Goal: Task Accomplishment & Management: Use online tool/utility

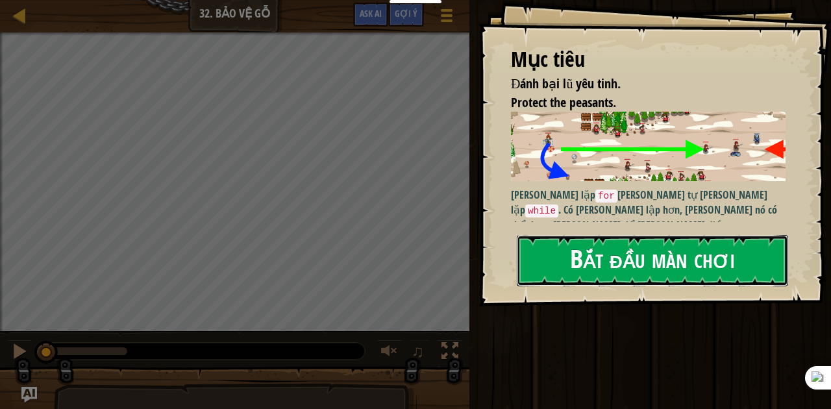
click at [590, 235] on button "Bắt đầu màn chơi" at bounding box center [652, 260] width 271 height 51
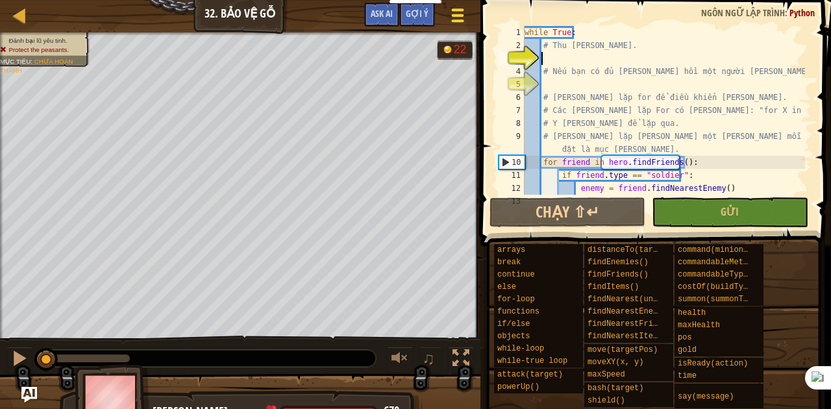
click at [466, 16] on button "Tuỳ chọn" at bounding box center [457, 18] width 34 height 32
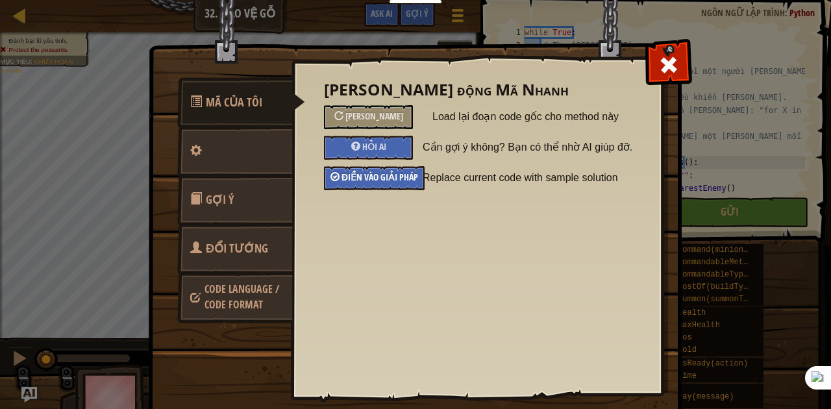
click at [360, 173] on span "Điền vào giải pháp" at bounding box center [379, 177] width 77 height 12
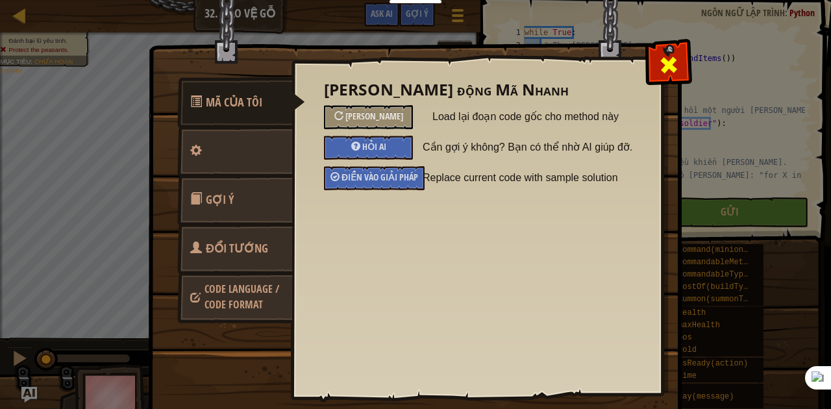
click at [659, 52] on div at bounding box center [668, 62] width 41 height 41
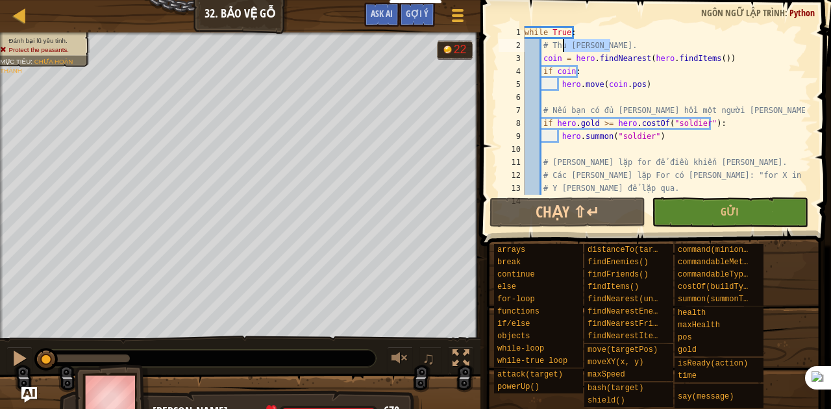
drag, startPoint x: 609, startPoint y: 46, endPoint x: 561, endPoint y: 45, distance: 48.0
click at [561, 45] on div "while True : # Thu [PERSON_NAME]. coin = hero . findNearest ( hero . findItems …" at bounding box center [663, 130] width 283 height 208
click at [689, 110] on div "while True : # Thu [PERSON_NAME]. coin = hero . findNearest ( hero . findItems …" at bounding box center [663, 130] width 283 height 208
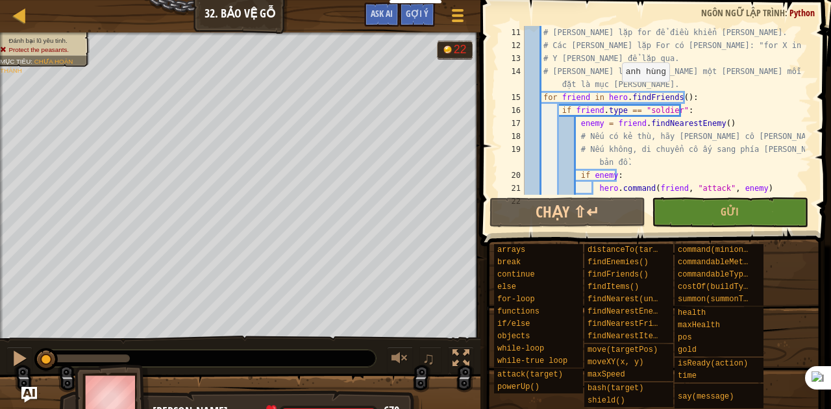
scroll to position [104, 0]
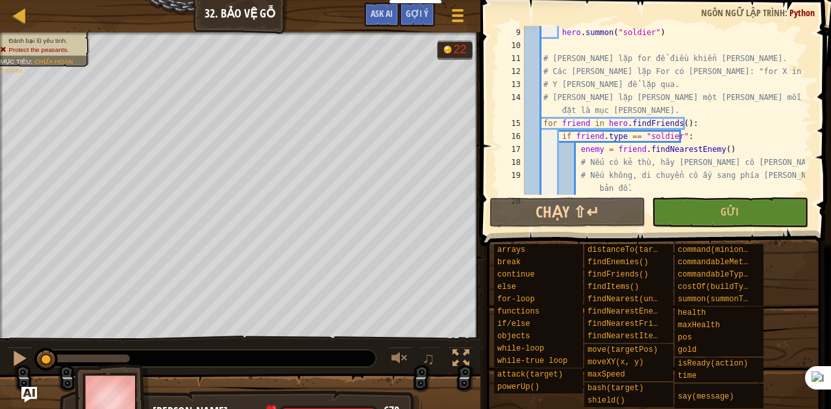
click at [652, 86] on div "hero . summon ( "soldier" ) # [PERSON_NAME] lặp for để điều khiển [PERSON_NAME]…" at bounding box center [663, 123] width 283 height 195
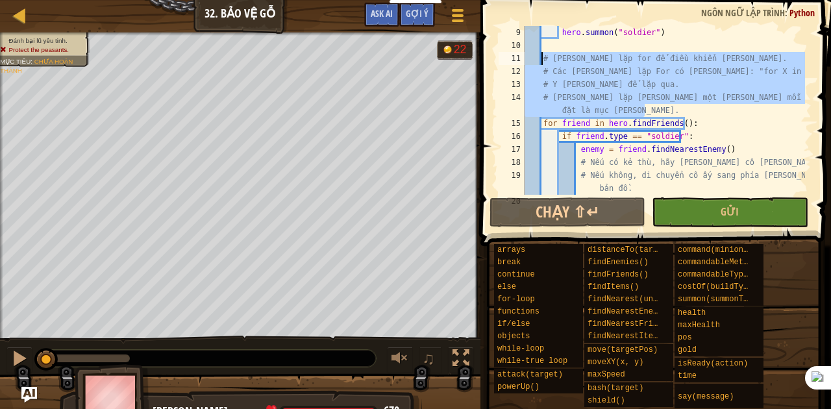
drag, startPoint x: 653, startPoint y: 108, endPoint x: 541, endPoint y: 62, distance: 120.7
click at [541, 62] on div "hero . summon ( "soldier" ) # [PERSON_NAME] lặp for để điều khiển [PERSON_NAME]…" at bounding box center [663, 123] width 283 height 195
type textarea "# [PERSON_NAME] lặp for để điều khiển [PERSON_NAME]. # Các [PERSON_NAME] lặp Fo…"
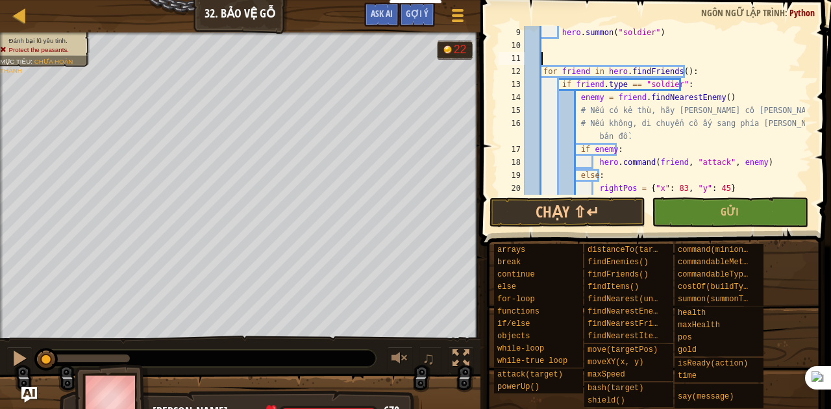
scroll to position [130, 0]
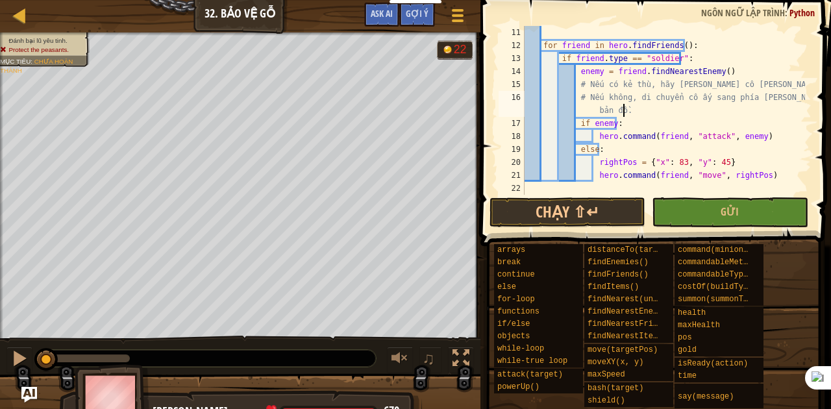
drag, startPoint x: 649, startPoint y: 108, endPoint x: 636, endPoint y: 106, distance: 13.2
click at [636, 106] on div "for friend in hero . findFriends ( ) : if friend . type == "soldier" : enemy = …" at bounding box center [663, 123] width 283 height 195
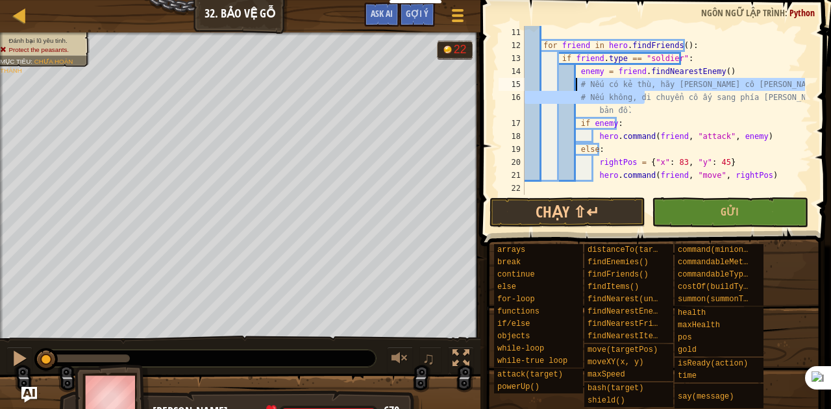
drag, startPoint x: 644, startPoint y: 103, endPoint x: 571, endPoint y: 86, distance: 74.6
click at [571, 86] on div "for friend in hero . findFriends ( ) : if friend . type == "soldier" : enemy = …" at bounding box center [663, 123] width 283 height 195
type textarea "# Nếu có kẻ thù, hãy [PERSON_NAME] cô [PERSON_NAME] công. # Nếu không, di chuyể…"
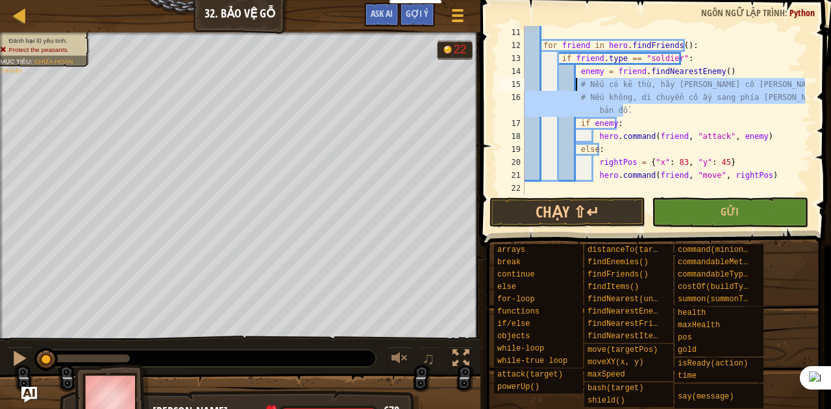
drag, startPoint x: 639, startPoint y: 109, endPoint x: 576, endPoint y: 86, distance: 67.1
click at [576, 86] on div "for friend in hero . findFriends ( ) : if friend . type == "soldier" : enemy = …" at bounding box center [663, 123] width 283 height 195
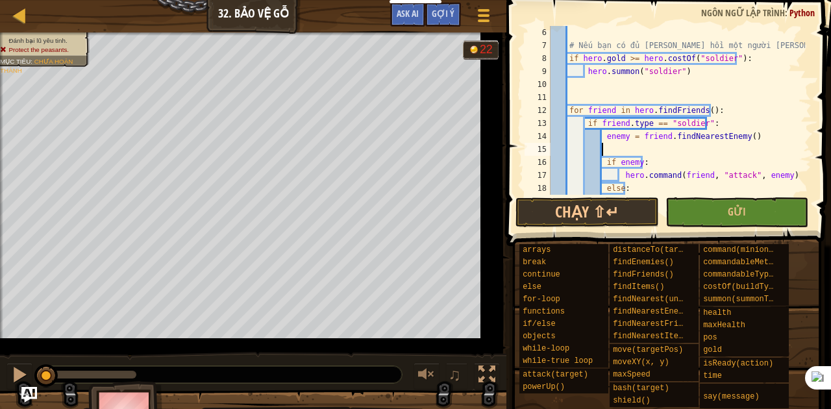
scroll to position [65, 0]
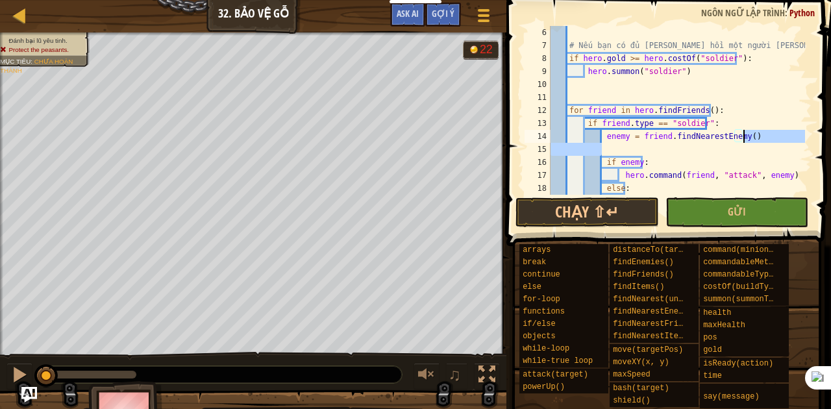
drag, startPoint x: 725, startPoint y: 152, endPoint x: 771, endPoint y: 135, distance: 48.5
click at [771, 135] on div "# Nếu bạn có đủ [PERSON_NAME] hồi một người [PERSON_NAME]. if hero . gold >= he…" at bounding box center [676, 123] width 257 height 195
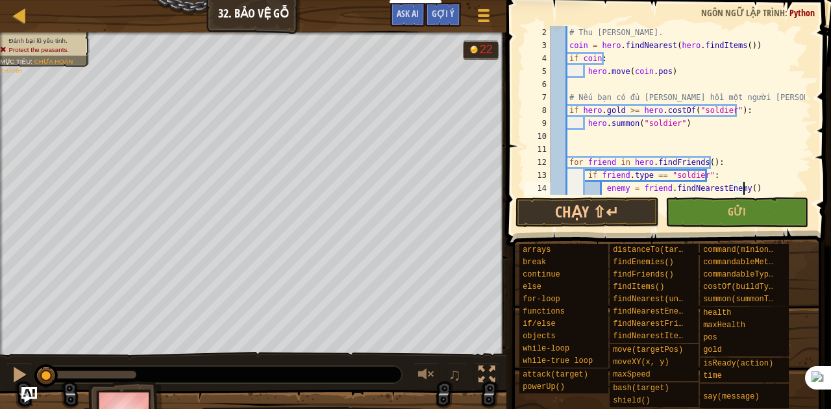
scroll to position [0, 0]
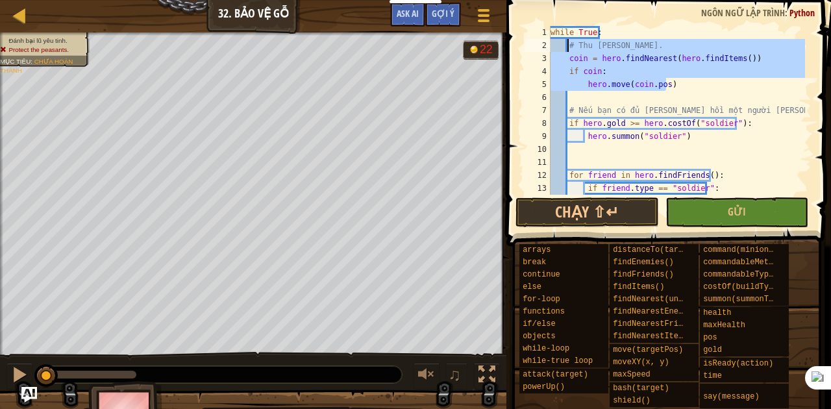
drag, startPoint x: 676, startPoint y: 84, endPoint x: 569, endPoint y: 49, distance: 112.7
click at [569, 49] on div "while True : # Thu [PERSON_NAME]. coin = hero . findNearest ( hero . findItems …" at bounding box center [676, 123] width 257 height 195
type textarea "# Thu [PERSON_NAME]. coin = hero.findNearest(hero.findItems())"
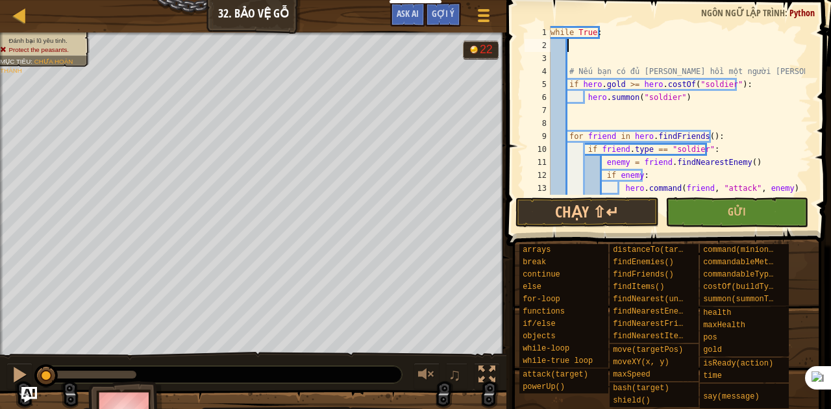
click at [549, 34] on div "1" at bounding box center [537, 32] width 26 height 13
type textarea "while True:"
click at [551, 29] on div "while True : # Nếu bạn có đủ [PERSON_NAME] hồi một người [PERSON_NAME]. if hero…" at bounding box center [676, 123] width 257 height 195
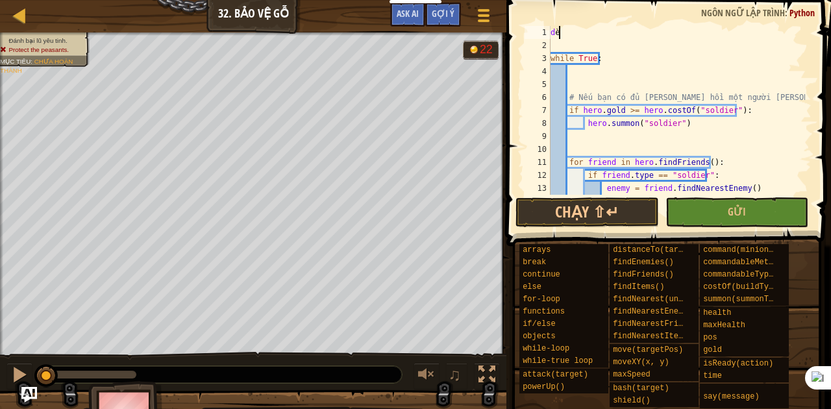
scroll to position [6, 0]
type textarea "def thuThapVang():"
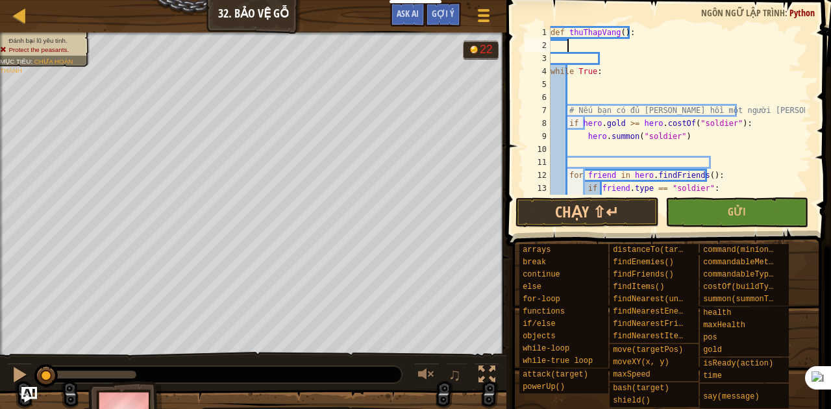
paste textarea "hero.move(coin.pos)"
type textarea "hero.move(coin.pos)"
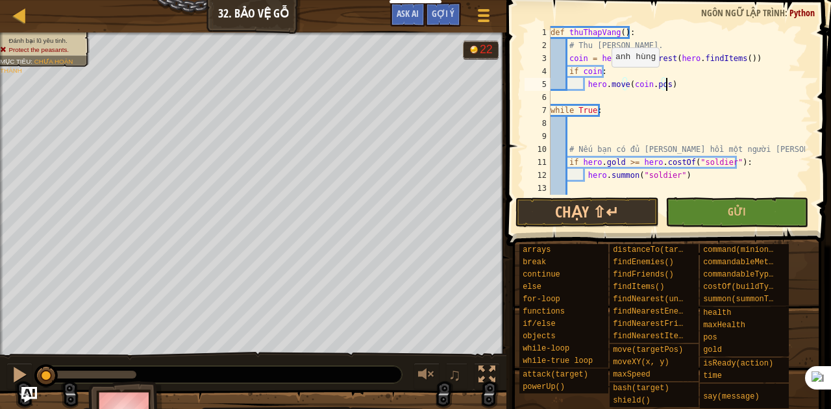
scroll to position [26, 0]
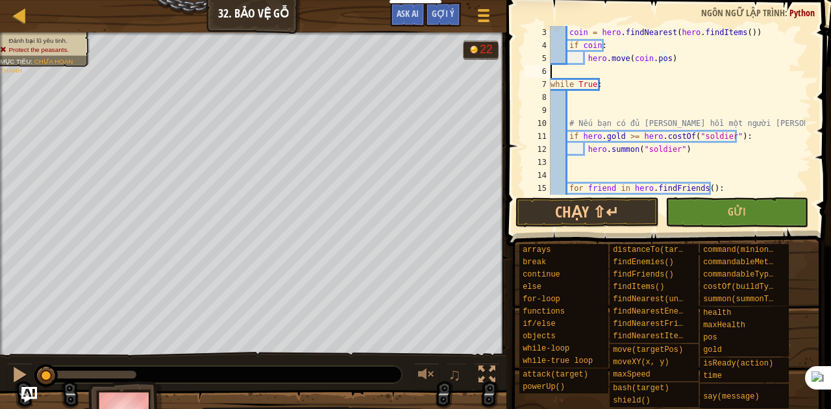
click at [563, 68] on div "coin = hero . findNearest ( hero . findItems ( )) if coin : hero . move ( coin …" at bounding box center [676, 123] width 257 height 195
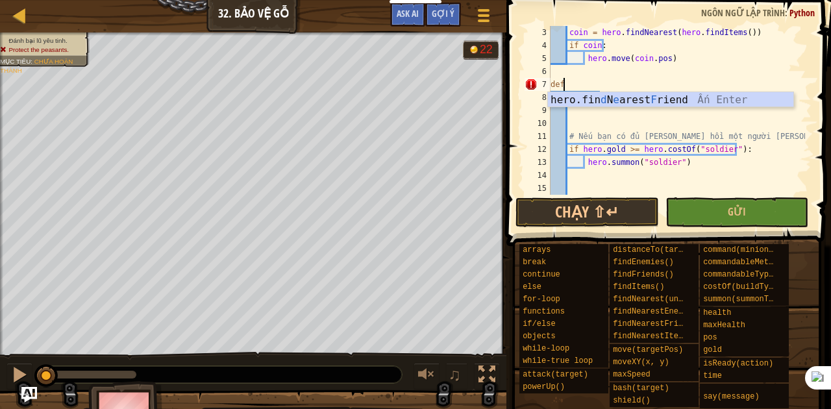
scroll to position [6, 0]
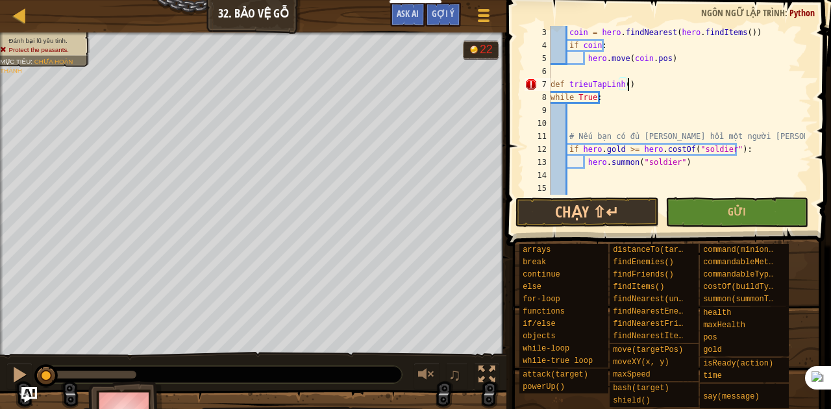
type textarea "def trieuTapLinh():"
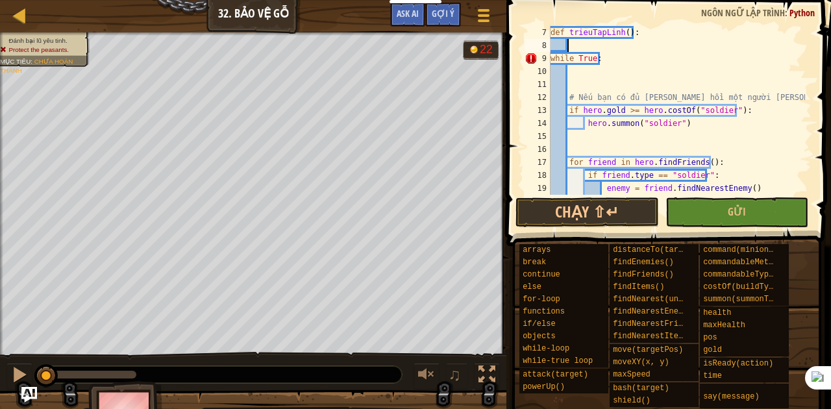
scroll to position [78, 0]
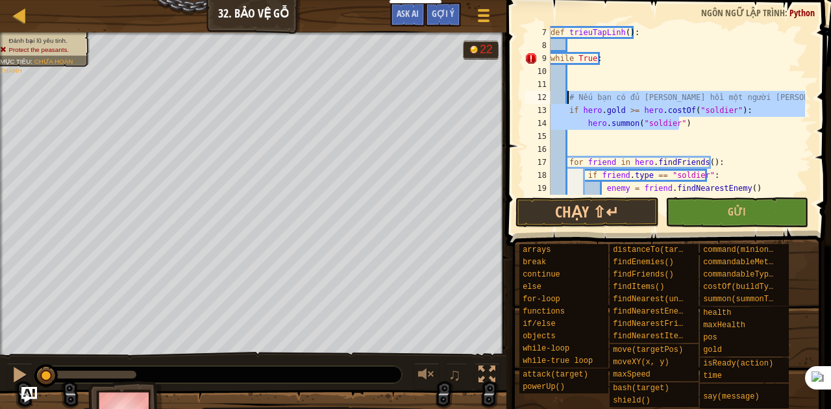
drag, startPoint x: 681, startPoint y: 119, endPoint x: 567, endPoint y: 96, distance: 116.4
click at [567, 96] on div "def trieuTapLinh ( ) : while True : # Nếu bạn có đủ [PERSON_NAME] hồi một người…" at bounding box center [676, 123] width 257 height 195
type textarea "# Nếu bạn có đủ [PERSON_NAME] hồi một người [PERSON_NAME]. if [DOMAIN_NAME] >= …"
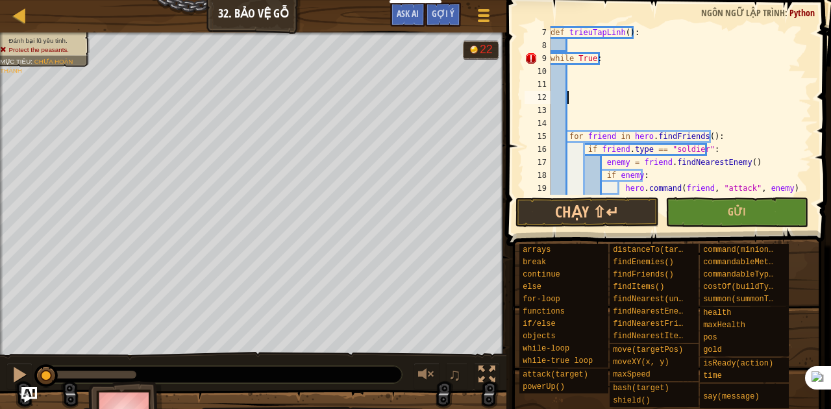
click at [577, 45] on div "def trieuTapLinh ( ) : while True : for friend in hero . findFriends ( ) : if f…" at bounding box center [676, 123] width 257 height 195
paste textarea "hero.[PERSON_NAME]("soldier")"
type textarea "hero.[PERSON_NAME]("soldier")"
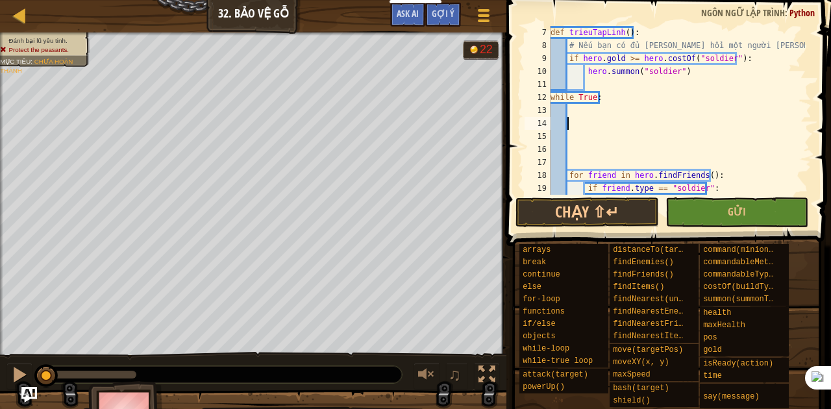
drag, startPoint x: 609, startPoint y: 117, endPoint x: 533, endPoint y: 103, distance: 76.5
click at [607, 117] on div "def trieuTapLinh ( ) : # Nếu bạn có đủ [PERSON_NAME] hồi một người [PERSON_NAME…" at bounding box center [676, 123] width 257 height 195
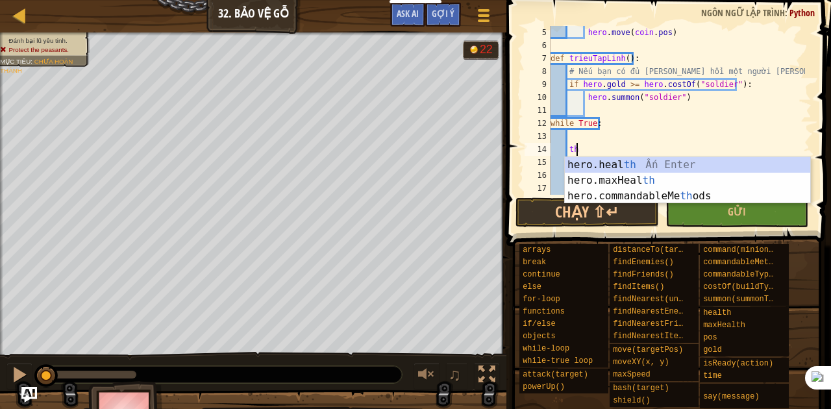
scroll to position [6, 1]
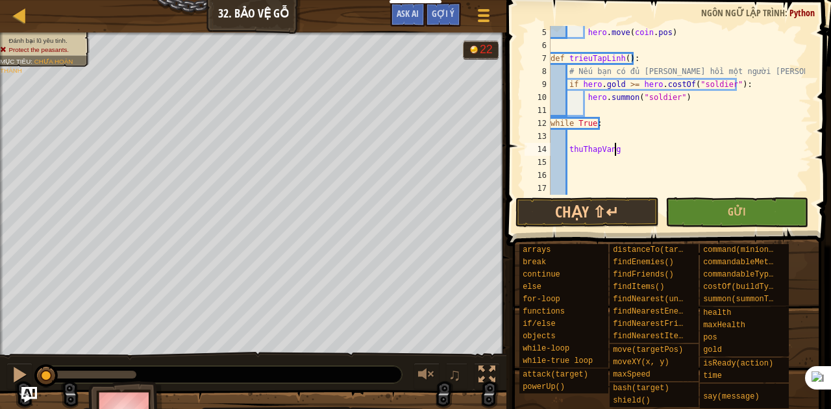
type textarea "thuThapVang()"
type textarea "T"
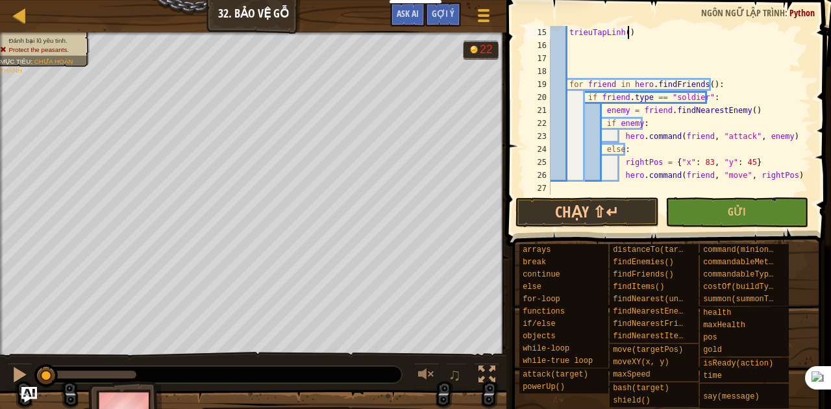
scroll to position [182, 0]
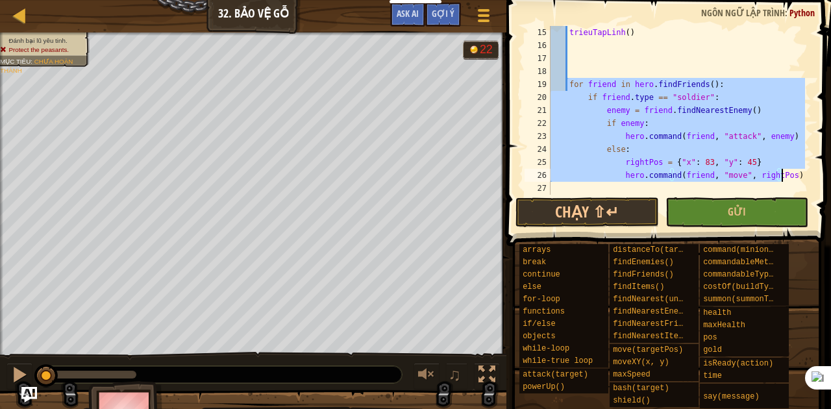
drag, startPoint x: 568, startPoint y: 84, endPoint x: 788, endPoint y: 175, distance: 237.4
click at [788, 175] on div "trieuTapLinh ( ) for friend in hero . findFriends ( ) : if friend . type == "so…" at bounding box center [676, 123] width 257 height 195
click at [613, 90] on div "trieuTapLinh ( ) for friend in hero . findFriends ( ) : if friend . type == "so…" at bounding box center [676, 110] width 257 height 169
drag, startPoint x: 568, startPoint y: 82, endPoint x: 786, endPoint y: 173, distance: 236.2
click at [786, 173] on div "trieuTapLinh ( ) for friend in hero . findFriends ( ) : if friend . type == "so…" at bounding box center [676, 123] width 257 height 195
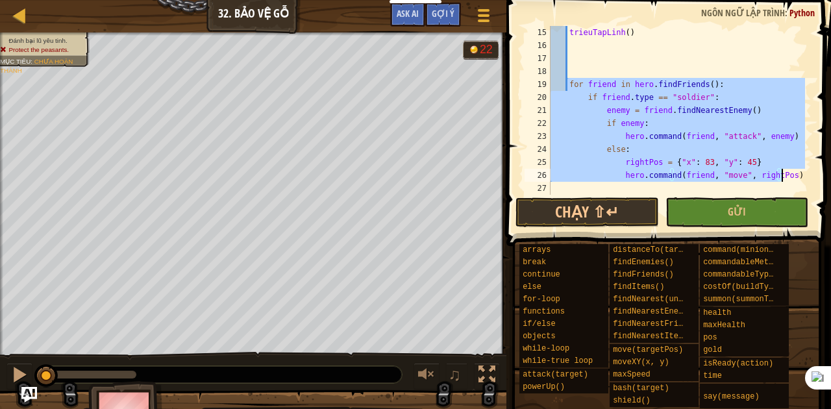
type textarea "rightPos = {"x": 83, "y": 45} hero.command(friend, "move", rightPos)"
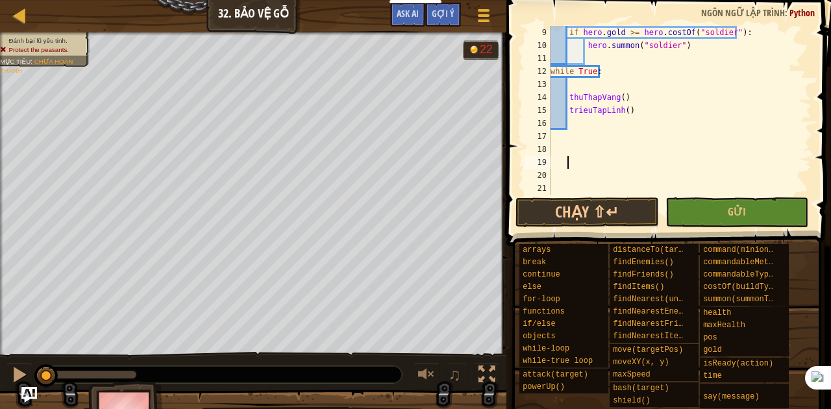
scroll to position [52, 0]
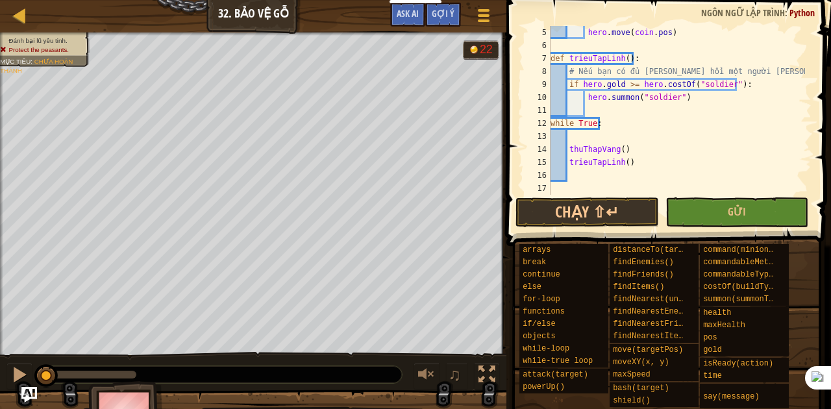
click at [602, 106] on div "hero . move ( coin . pos ) def trieuTapLinh ( ) : # Nếu bạn có đủ [PERSON_NAME]…" at bounding box center [676, 123] width 257 height 195
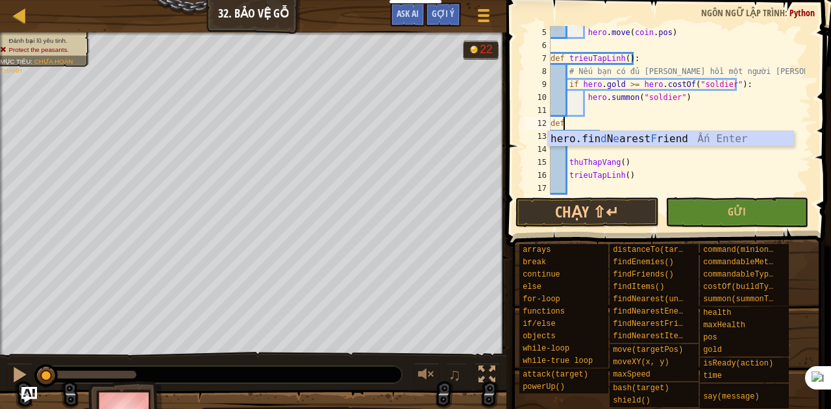
scroll to position [6, 0]
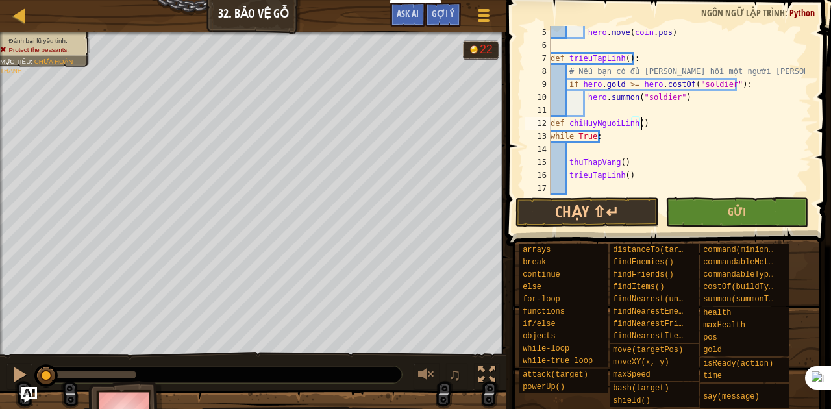
type textarea "def chiHuyNguoiLinh():"
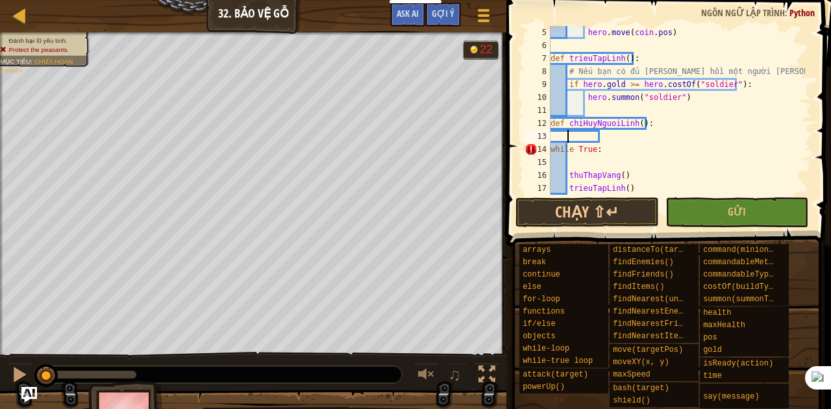
paste textarea "hero.command(friend, "move", rightPos)"
type textarea "hero.command(friend, "move", rightPos)"
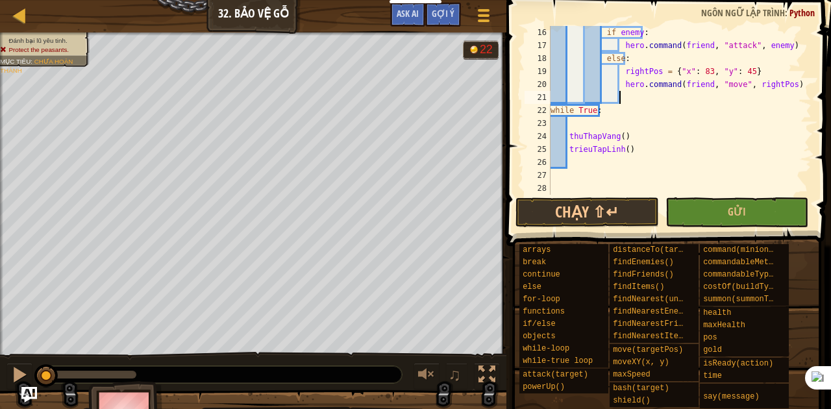
scroll to position [195, 0]
click at [641, 158] on div "if enemy : hero . command ( friend , "attack" , enemy ) else : rightPos = { "x"…" at bounding box center [676, 123] width 257 height 195
type textarea "chiHuyNguoiLinh()"
click at [601, 209] on button "Chạy ⇧↵" at bounding box center [586, 212] width 143 height 30
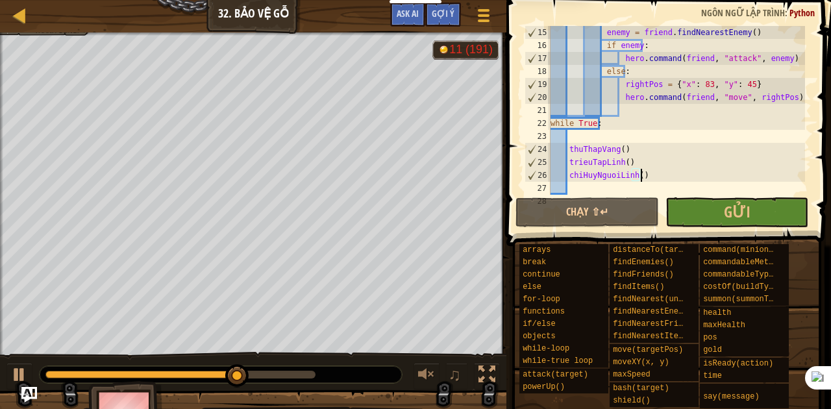
scroll to position [208, 0]
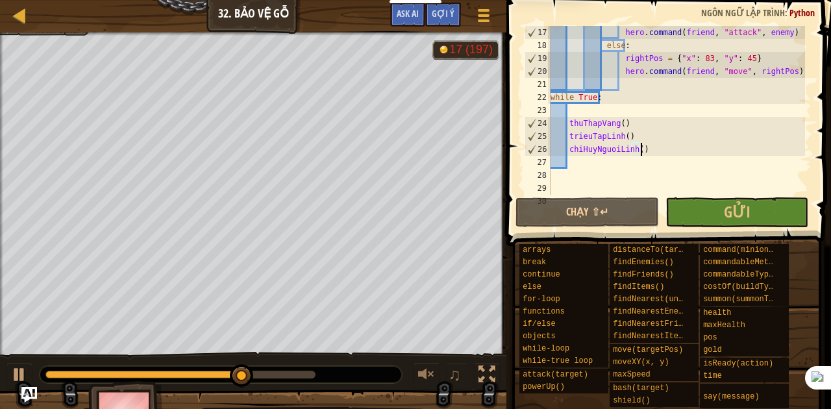
click at [597, 111] on div "hero . command ( friend , "attack" , enemy ) else : rightPos = { "x" : 83 , "y"…" at bounding box center [676, 123] width 257 height 195
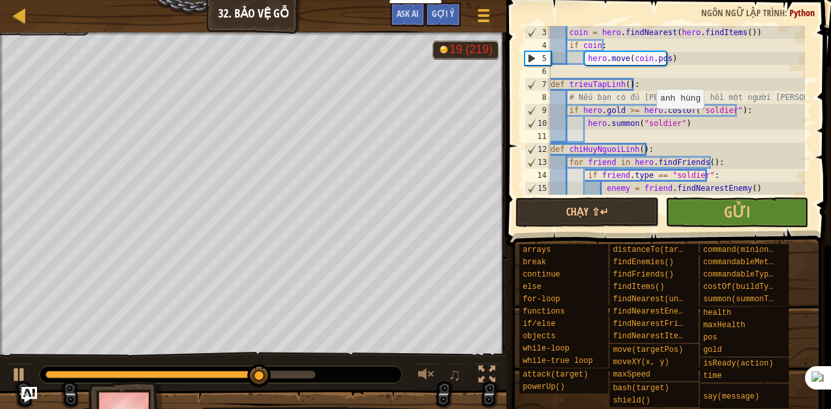
scroll to position [0, 0]
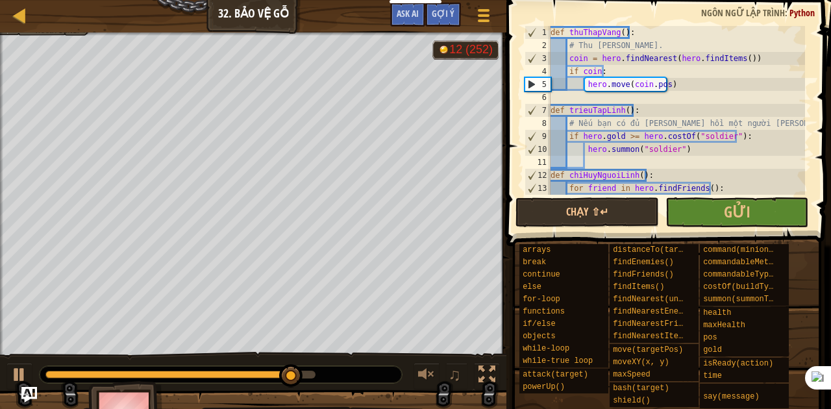
click at [596, 32] on div "def thuThapVang ( ) : # Thu [PERSON_NAME]. coin = hero . findNearest ( hero . f…" at bounding box center [676, 123] width 257 height 195
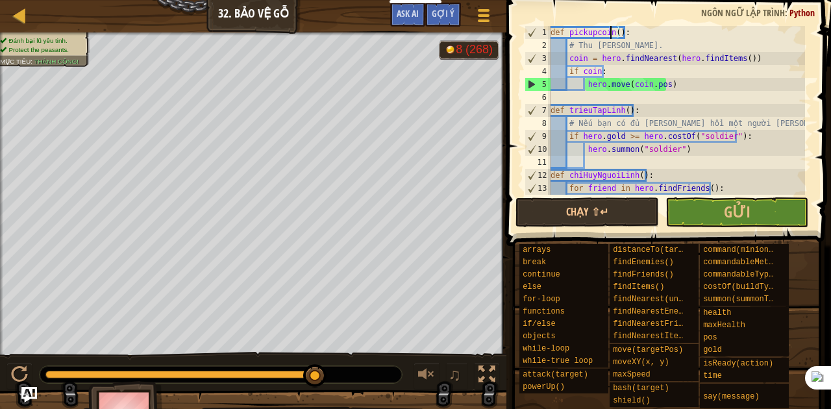
scroll to position [6, 5]
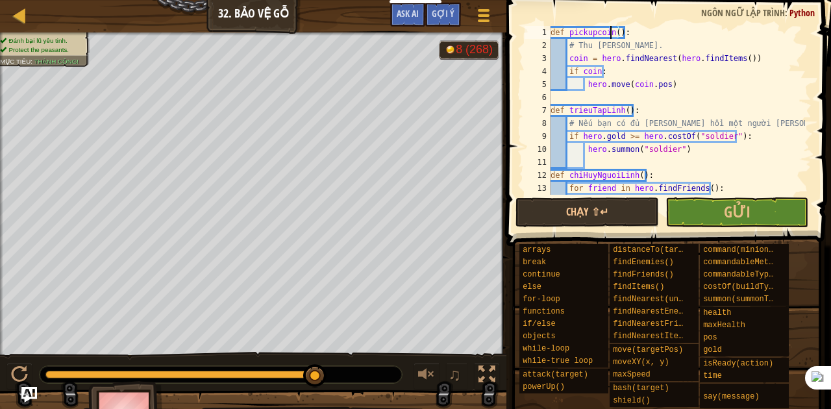
click at [591, 57] on div "def pickupcoin ( ) : # Thu [PERSON_NAME]. coin = hero . findNearest ( hero . fi…" at bounding box center [676, 123] width 257 height 195
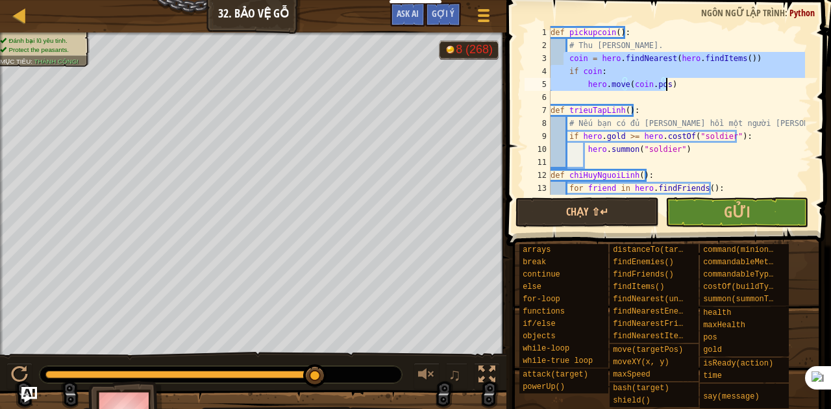
drag, startPoint x: 565, startPoint y: 57, endPoint x: 670, endPoint y: 78, distance: 107.2
click at [670, 78] on div "def pickupcoin ( ) : # Thu [PERSON_NAME]. coin = hero . findNearest ( hero . fi…" at bounding box center [676, 123] width 257 height 195
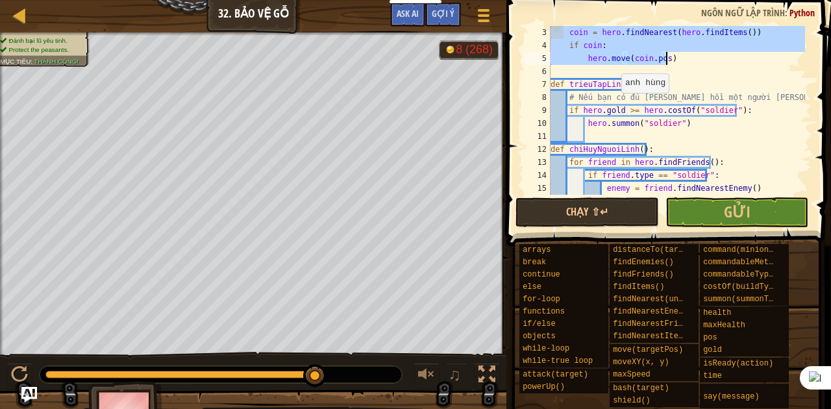
drag, startPoint x: 615, startPoint y: 106, endPoint x: 602, endPoint y: 103, distance: 13.5
click at [615, 107] on div "coin = hero . findNearest ( hero . findItems ( )) if coin : hero . move ( coin …" at bounding box center [676, 123] width 257 height 195
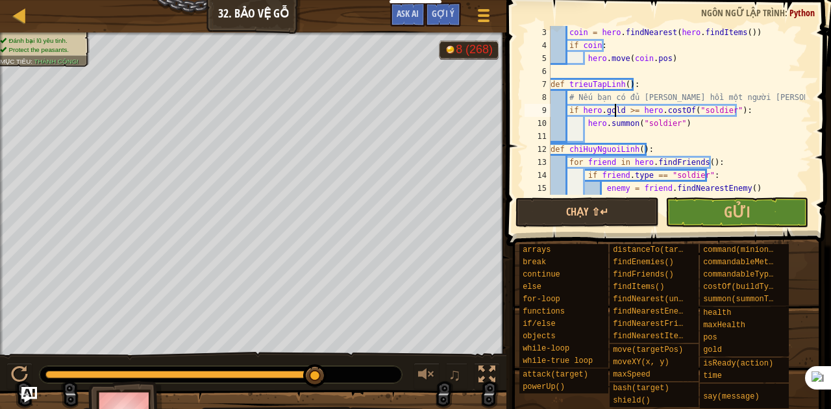
click at [592, 86] on div "coin = hero . findNearest ( hero . findItems ( )) if coin : hero . move ( coin …" at bounding box center [676, 123] width 257 height 195
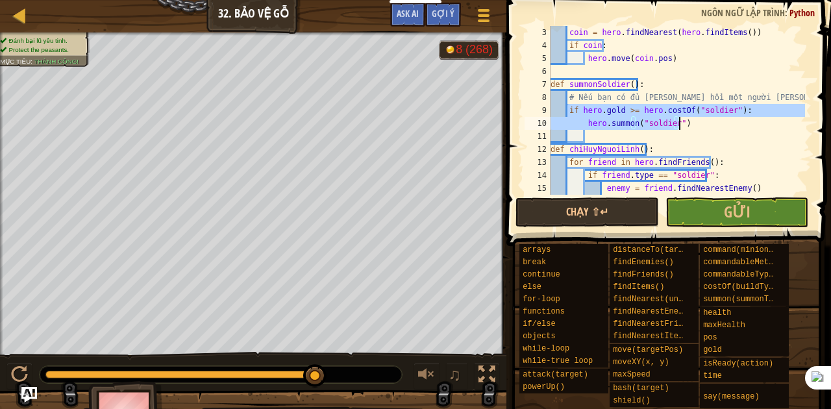
drag, startPoint x: 567, startPoint y: 108, endPoint x: 701, endPoint y: 126, distance: 134.9
click at [701, 126] on div "coin = hero . findNearest ( hero . findItems ( )) if coin : hero . move ( coin …" at bounding box center [676, 123] width 257 height 195
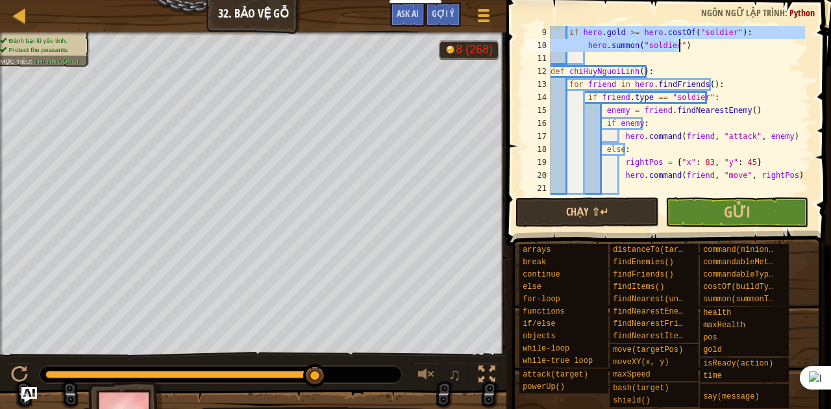
scroll to position [130, 0]
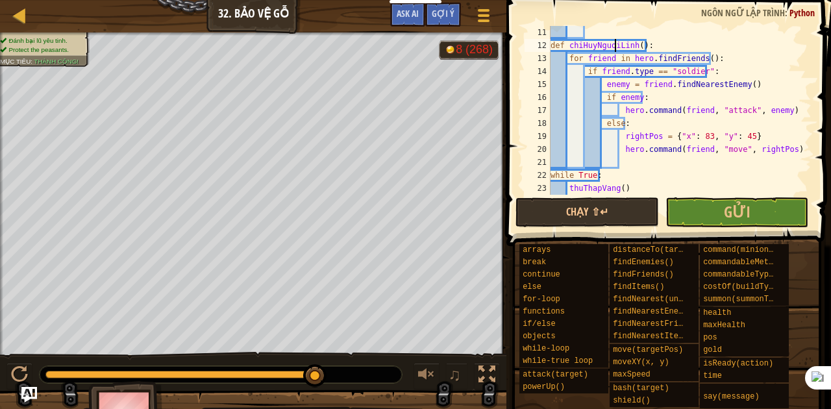
click at [613, 45] on div "def chiHuyNguoiLinh ( ) : for friend in hero . findFriends ( ) : if friend . ty…" at bounding box center [676, 123] width 257 height 195
click at [687, 122] on div "def commandSoldiers ( ) : for friend in hero . findFriends ( ) : if friend . ty…" at bounding box center [676, 123] width 257 height 195
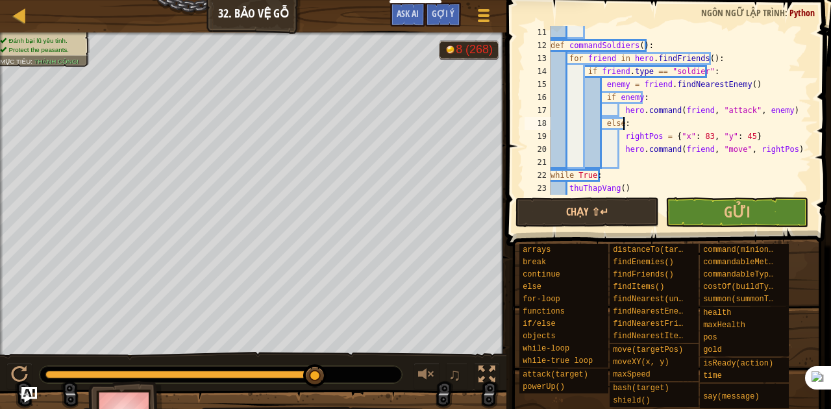
click at [663, 88] on div "def commandSoldiers ( ) : for friend in hero . findFriends ( ) : if friend . ty…" at bounding box center [676, 123] width 257 height 195
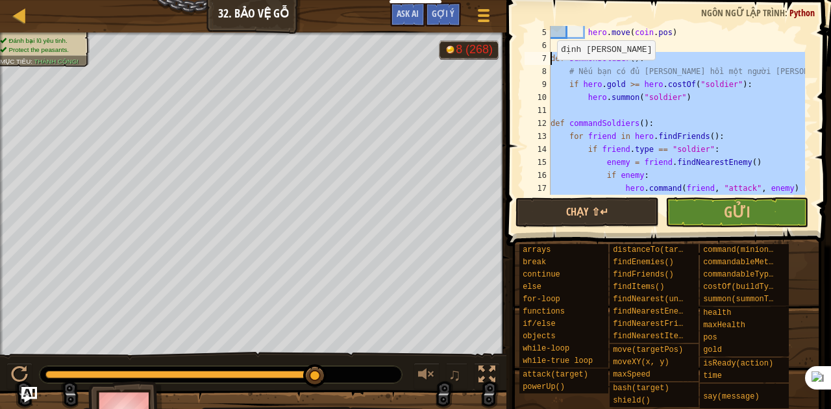
scroll to position [0, 0]
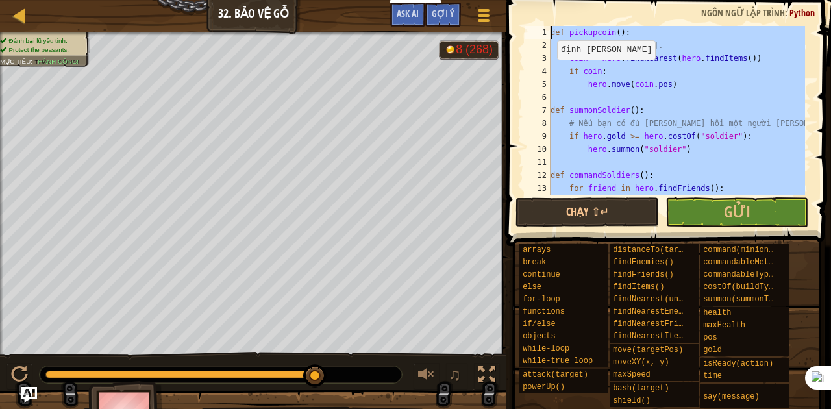
drag, startPoint x: 788, startPoint y: 177, endPoint x: 544, endPoint y: 36, distance: 282.3
click at [544, 36] on div "enemy = friend.findNearestEnemy() 1 2 3 4 5 6 7 8 9 10 11 12 13 14 def pickupco…" at bounding box center [666, 110] width 289 height 169
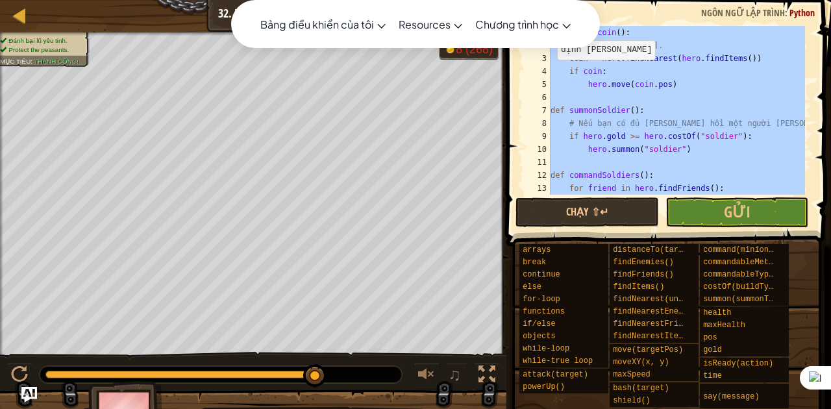
type textarea "def pickupcoin(): # Thu [PERSON_NAME]."
